Goal: Task Accomplishment & Management: Use online tool/utility

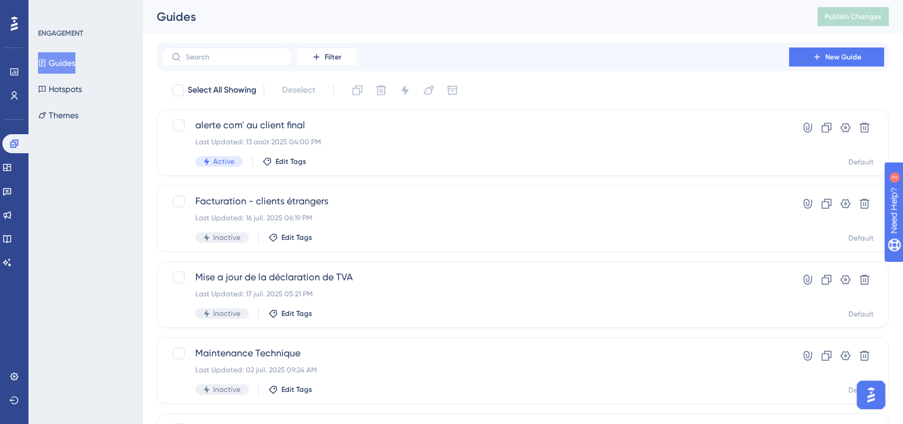
click at [67, 216] on div "ENGAGEMENT Guides Hotspots Themes" at bounding box center [86, 212] width 114 height 424
click at [71, 175] on div "ENGAGEMENT Guides Hotspots Themes" at bounding box center [86, 212] width 114 height 424
click at [37, 220] on div "ENGAGEMENT Guides Hotspots Themes" at bounding box center [86, 212] width 114 height 424
click at [12, 182] on link at bounding box center [7, 191] width 10 height 19
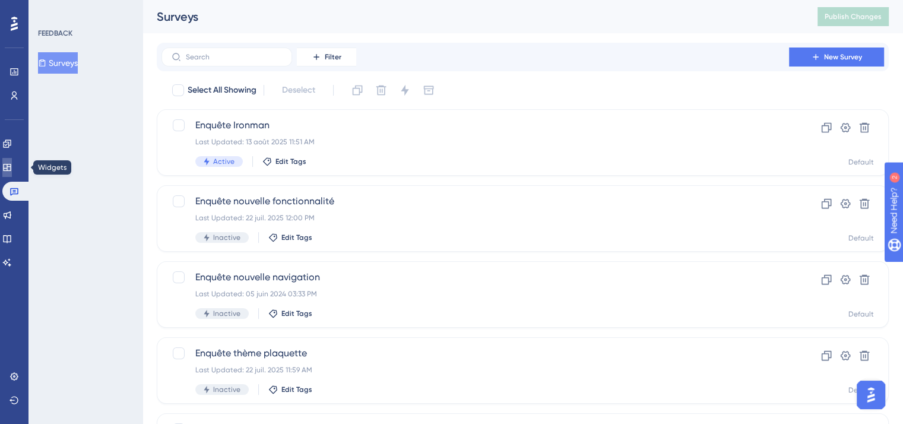
click at [11, 164] on icon at bounding box center [7, 167] width 8 height 7
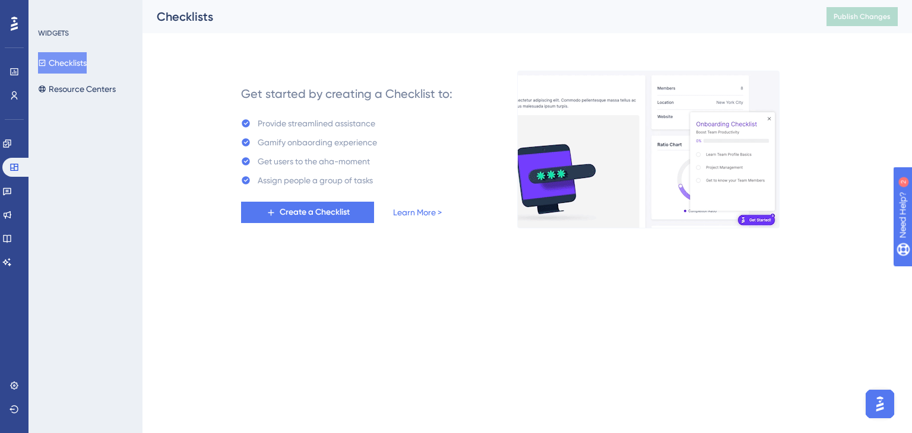
click at [147, 217] on div "Performance Users Engagement Widgets Feedback Product Updates Knowledge Base AI…" at bounding box center [528, 123] width 770 height 247
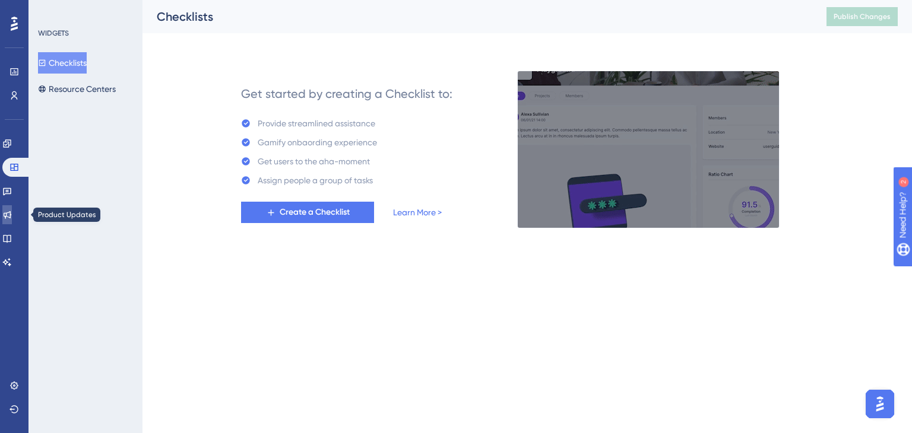
click at [12, 217] on icon at bounding box center [7, 215] width 10 height 10
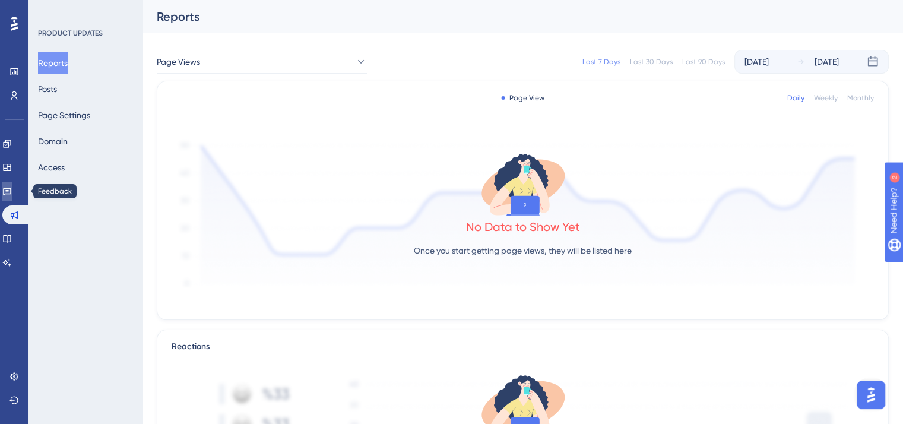
click at [8, 195] on link at bounding box center [7, 191] width 10 height 19
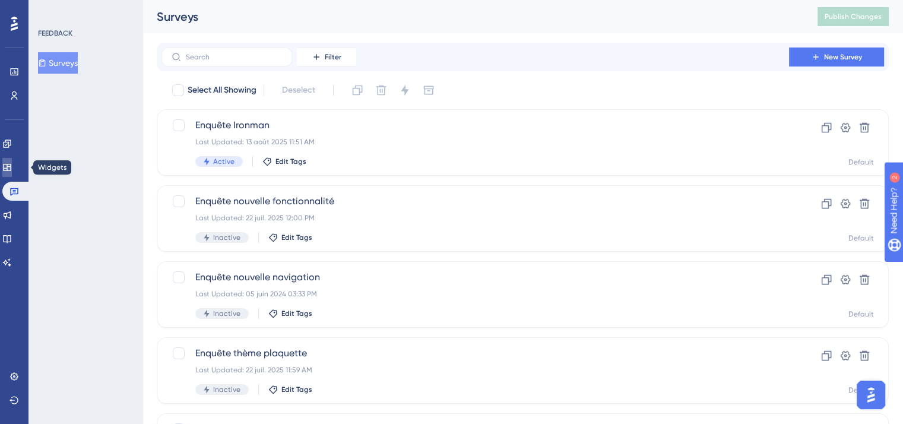
click at [12, 169] on icon at bounding box center [7, 168] width 10 height 10
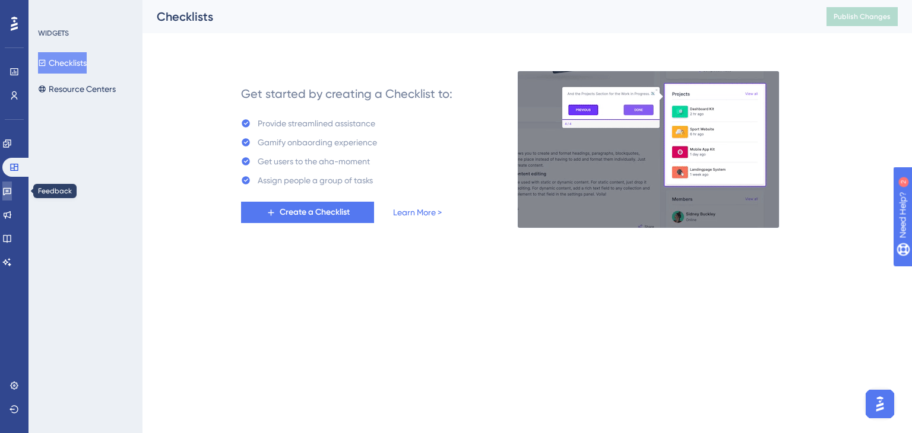
click at [12, 182] on link at bounding box center [7, 191] width 10 height 19
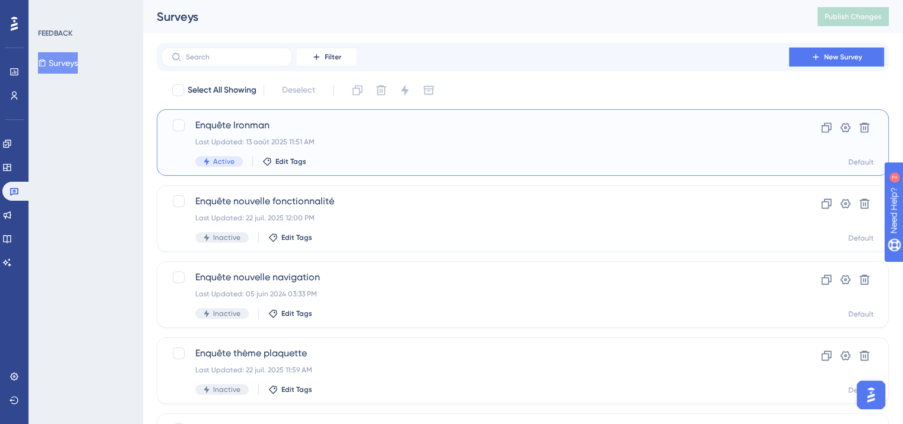
click at [335, 131] on span "Enquête Ironman" at bounding box center [475, 125] width 560 height 14
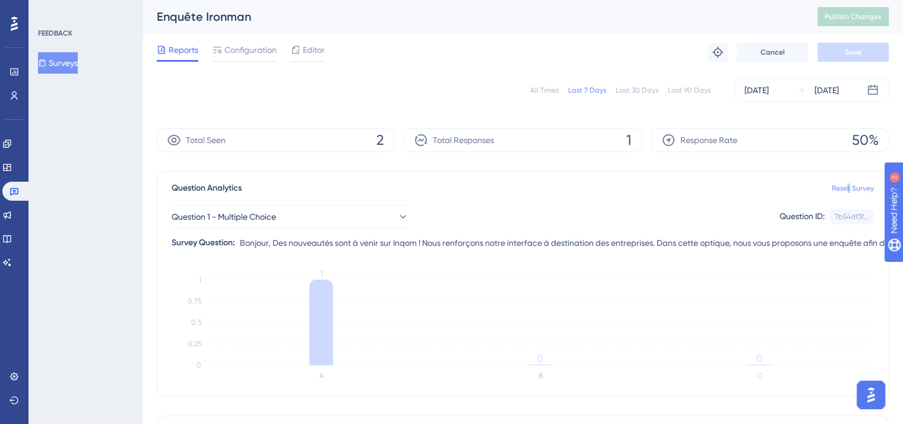
click at [849, 188] on div "Question Analytics Reset Survey" at bounding box center [523, 188] width 702 height 14
click at [849, 188] on link "Reset Survey" at bounding box center [853, 188] width 42 height 10
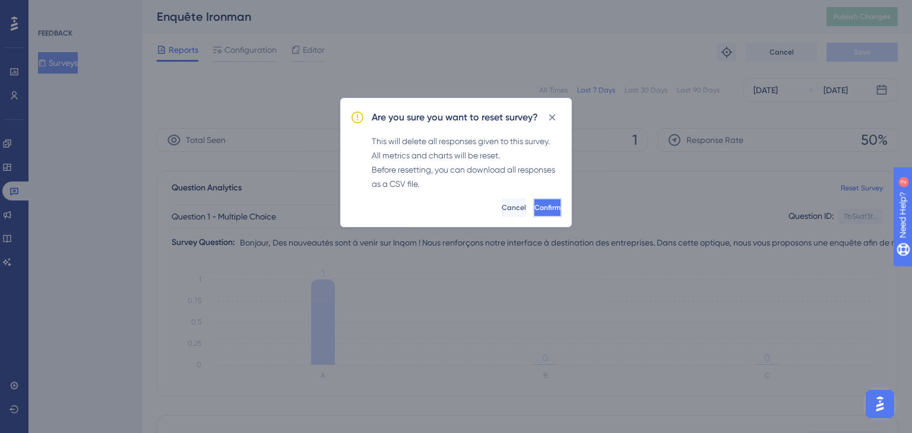
click at [534, 209] on span "Confirm" at bounding box center [547, 208] width 26 height 10
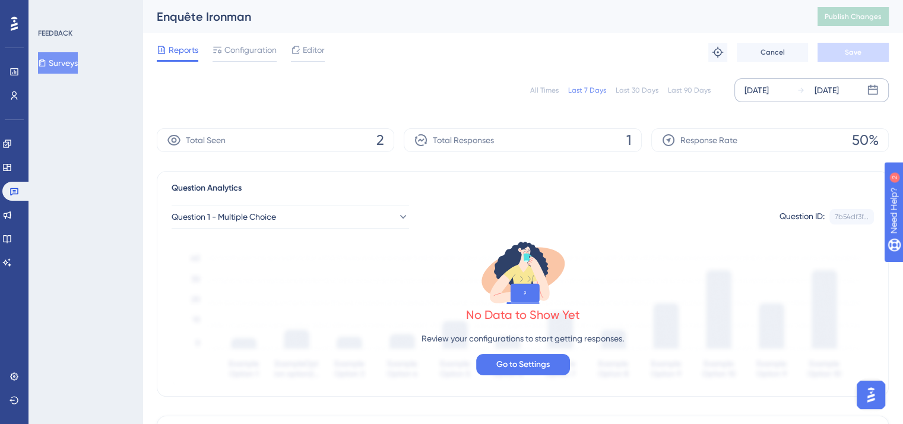
click at [758, 84] on div "[DATE]" at bounding box center [757, 90] width 24 height 14
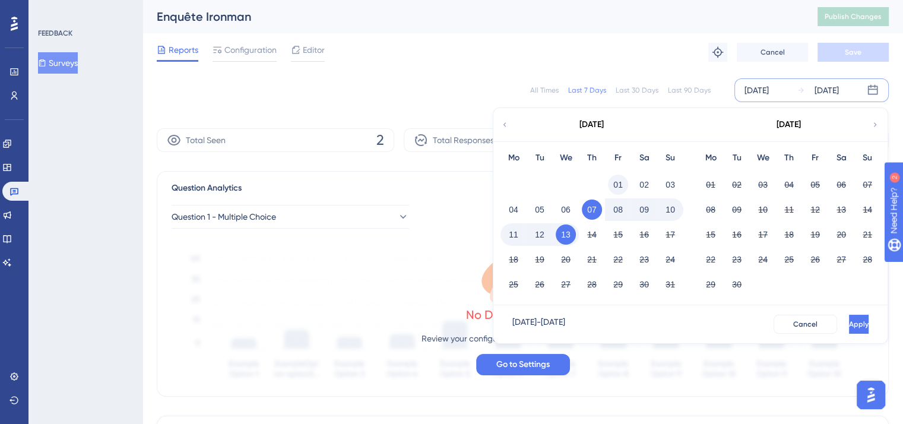
click at [617, 181] on button "01" at bounding box center [618, 185] width 20 height 20
click at [506, 129] on icon at bounding box center [505, 124] width 8 height 11
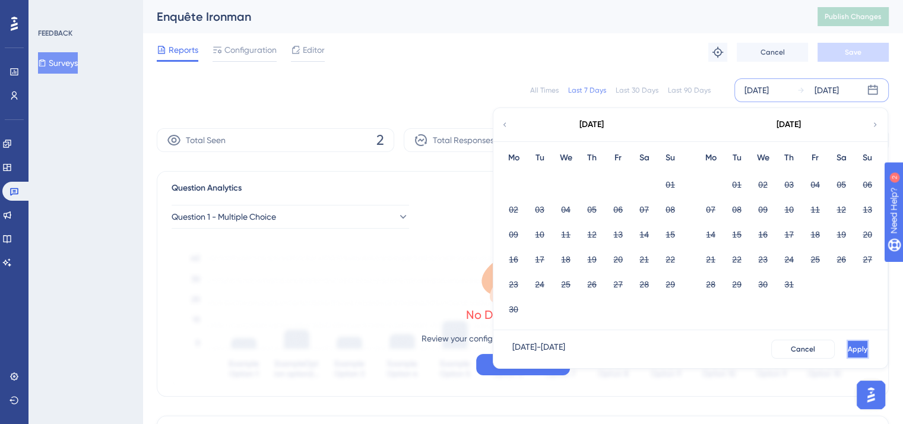
click at [848, 353] on span "Apply" at bounding box center [858, 349] width 20 height 10
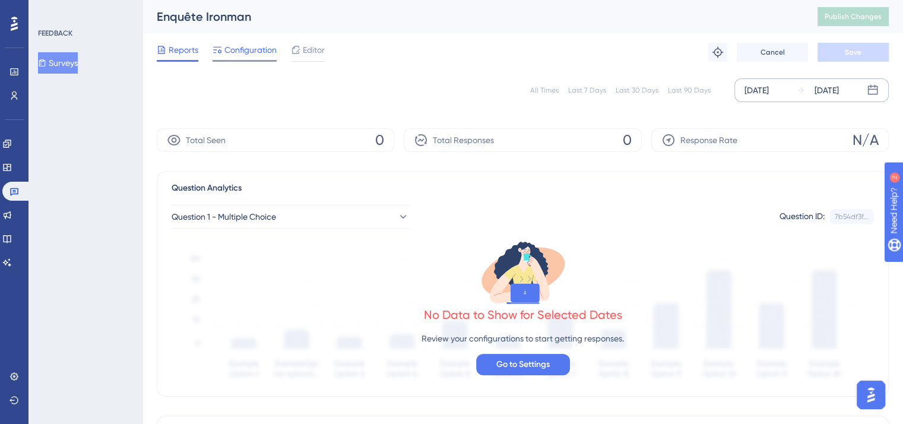
click at [257, 50] on span "Configuration" at bounding box center [250, 50] width 52 height 14
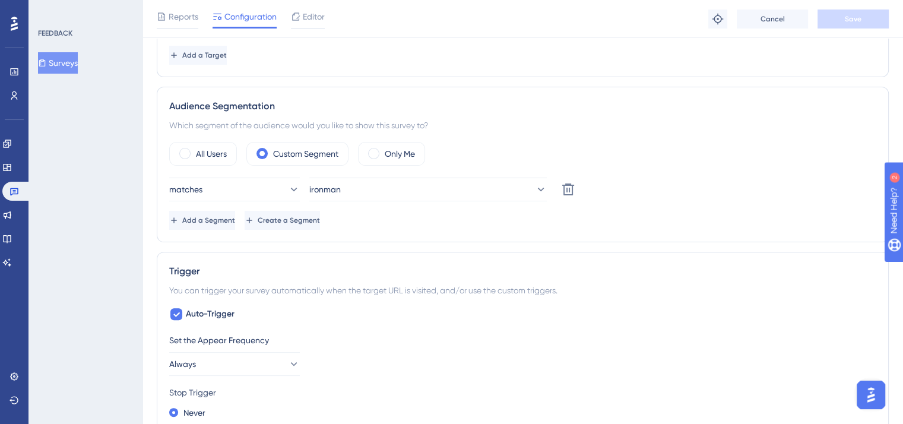
scroll to position [278, 0]
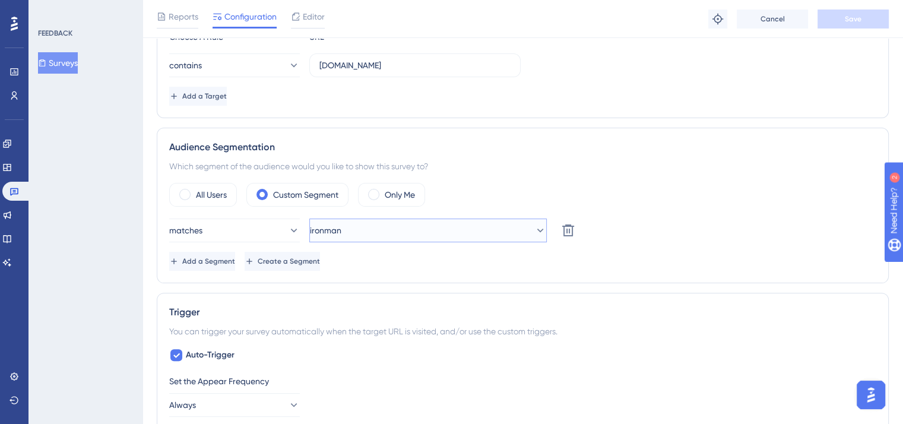
click at [423, 226] on button "ironman" at bounding box center [428, 231] width 238 height 24
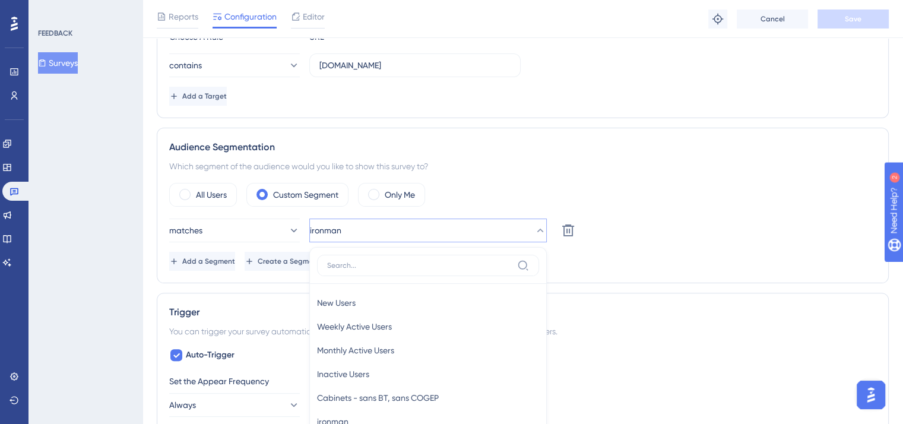
scroll to position [422, 0]
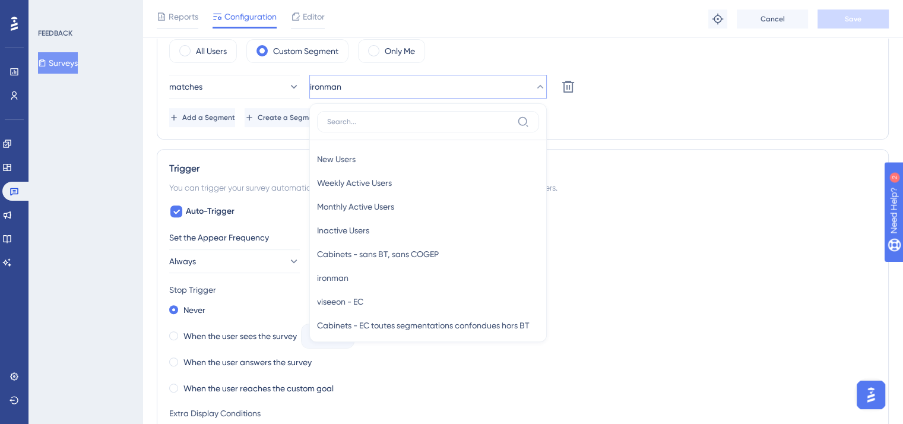
click at [104, 179] on div "FEEDBACK Surveys" at bounding box center [86, 212] width 114 height 424
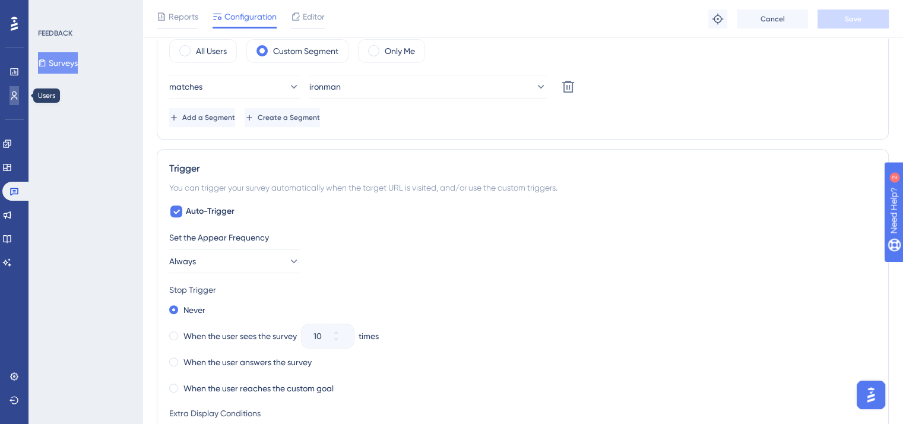
click at [12, 102] on link at bounding box center [15, 95] width 10 height 19
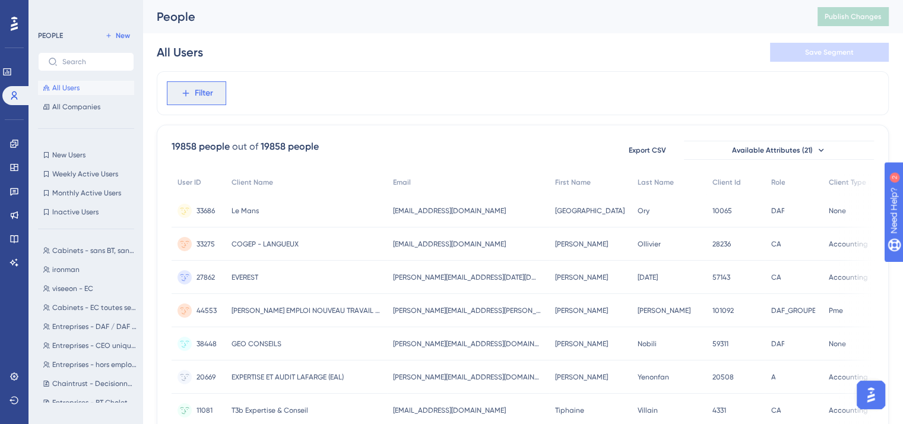
click at [221, 84] on button "Filter" at bounding box center [196, 93] width 59 height 24
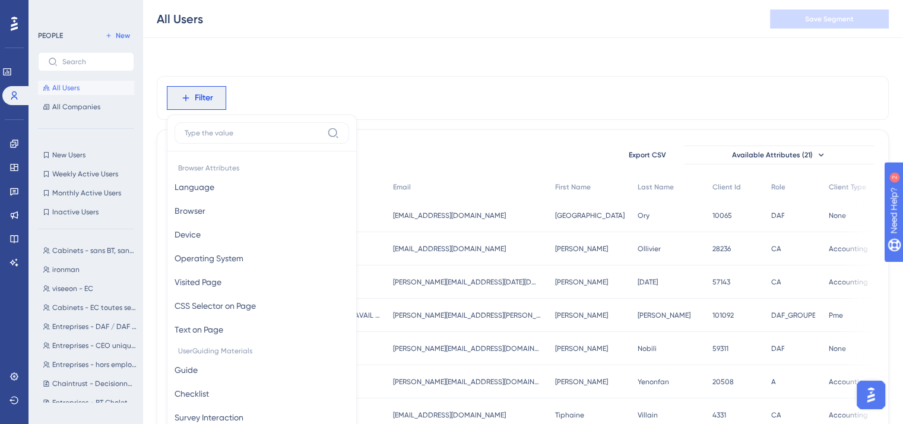
scroll to position [55, 0]
